Goal: Task Accomplishment & Management: Use online tool/utility

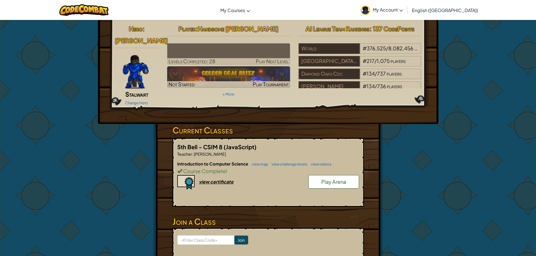
click at [212, 60] on span "Levels Completed: 28" at bounding box center [191, 61] width 47 height 6
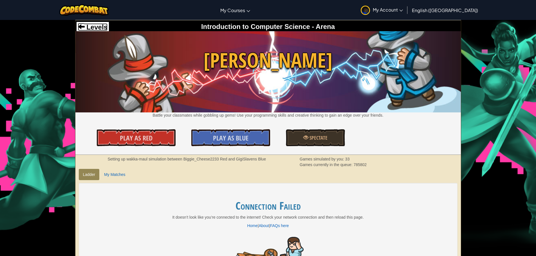
click at [86, 24] on span "Levels" at bounding box center [96, 27] width 23 height 8
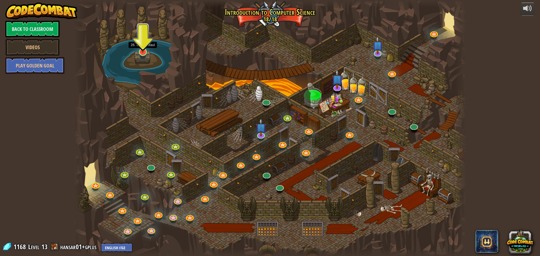
click at [143, 51] on img at bounding box center [143, 39] width 10 height 28
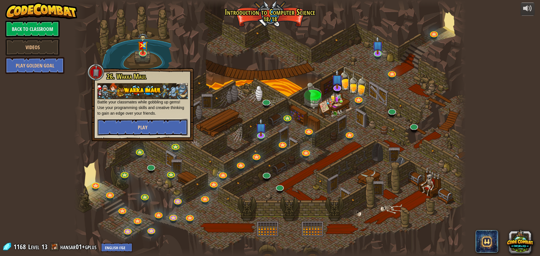
click at [141, 123] on button "Play" at bounding box center [142, 127] width 91 height 17
